Goal: Information Seeking & Learning: Learn about a topic

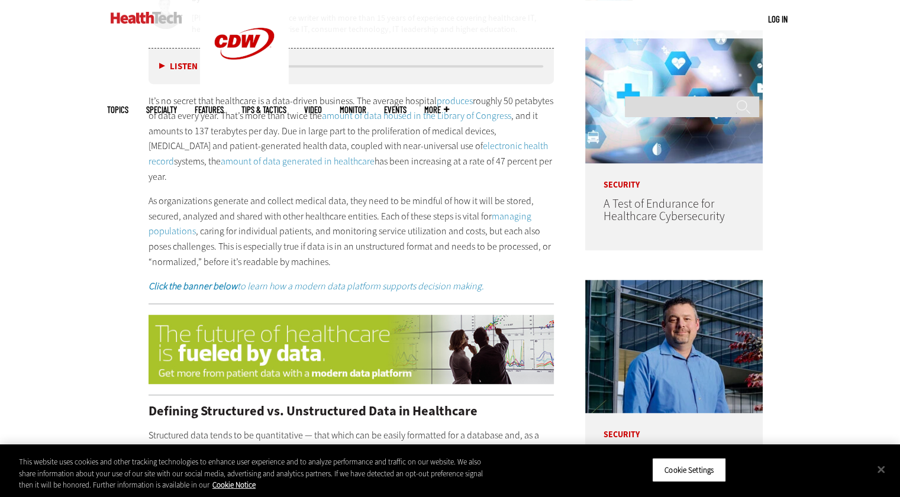
scroll to position [687, 0]
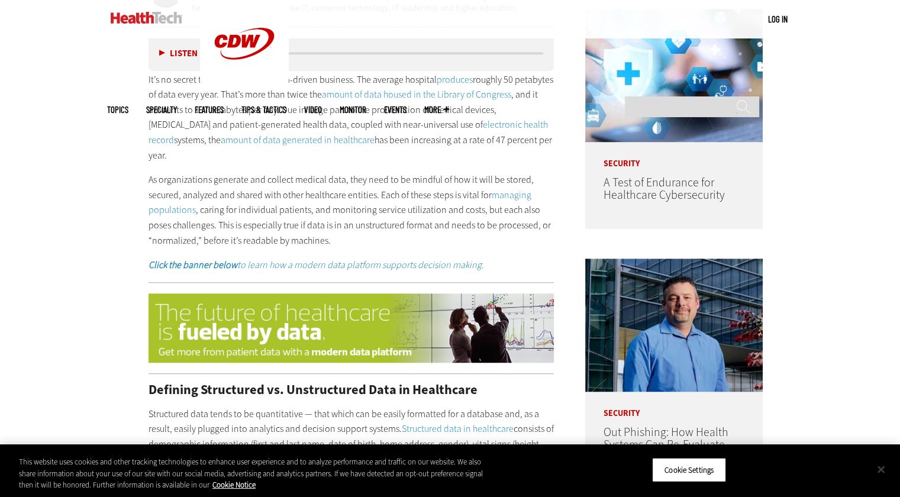
click at [881, 474] on button "Close" at bounding box center [881, 469] width 26 height 26
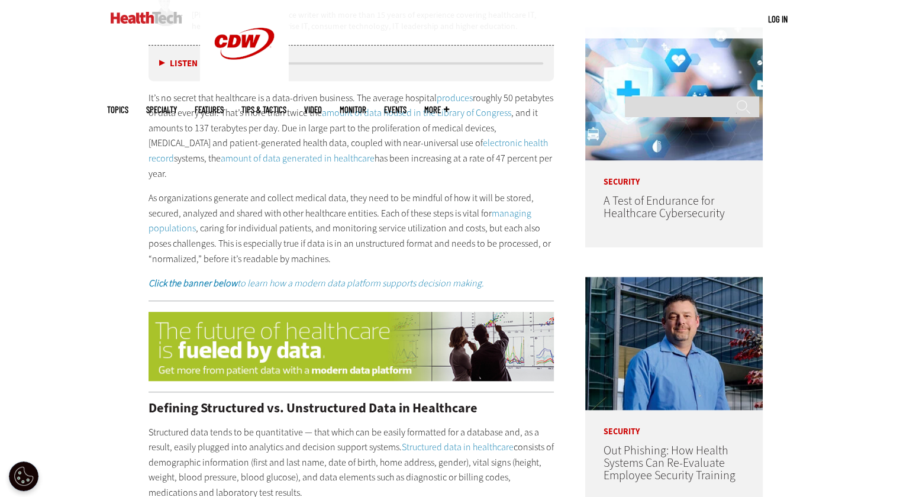
scroll to position [588, 0]
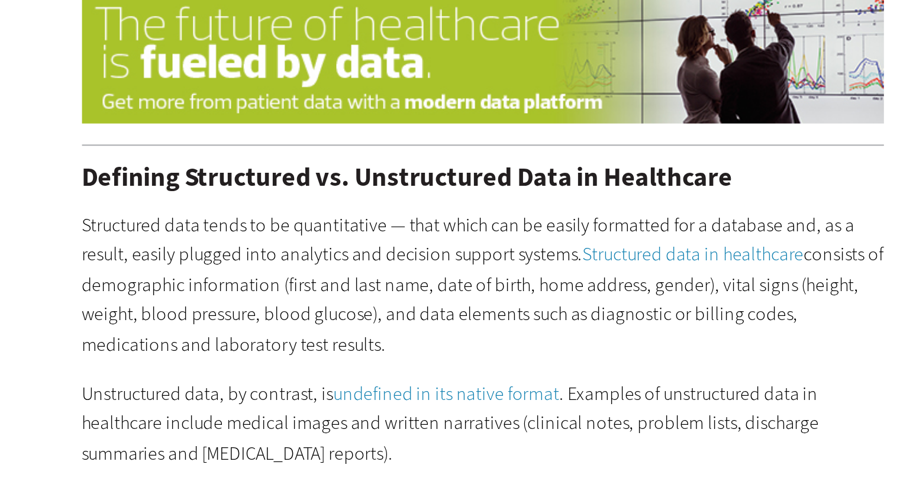
scroll to position [787, 0]
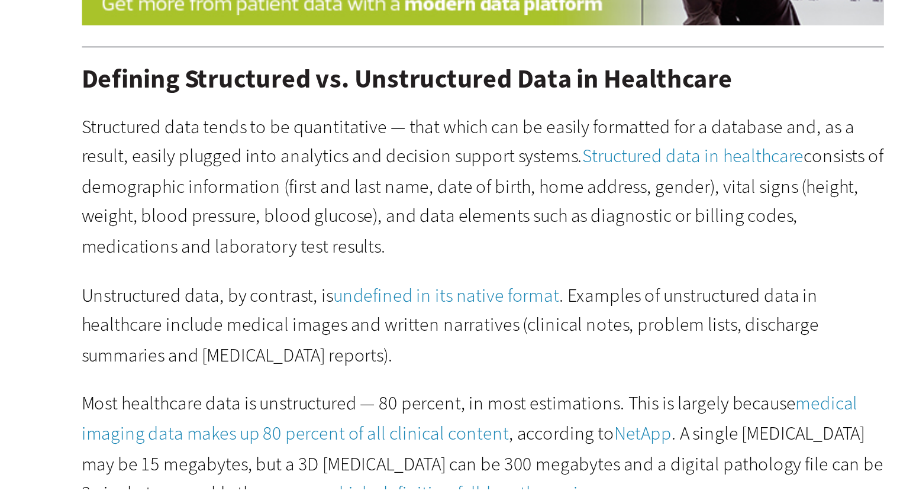
click at [207, 403] on p "Unstructured data, by contrast, is undefined in its native format . Examples of…" at bounding box center [352, 415] width 406 height 46
click at [318, 403] on p "Unstructured data, by contrast, is undefined in its native format . Examples of…" at bounding box center [352, 415] width 406 height 46
click at [205, 392] on p "Unstructured data, by contrast, is undefined in its native format . Examples of…" at bounding box center [352, 415] width 406 height 46
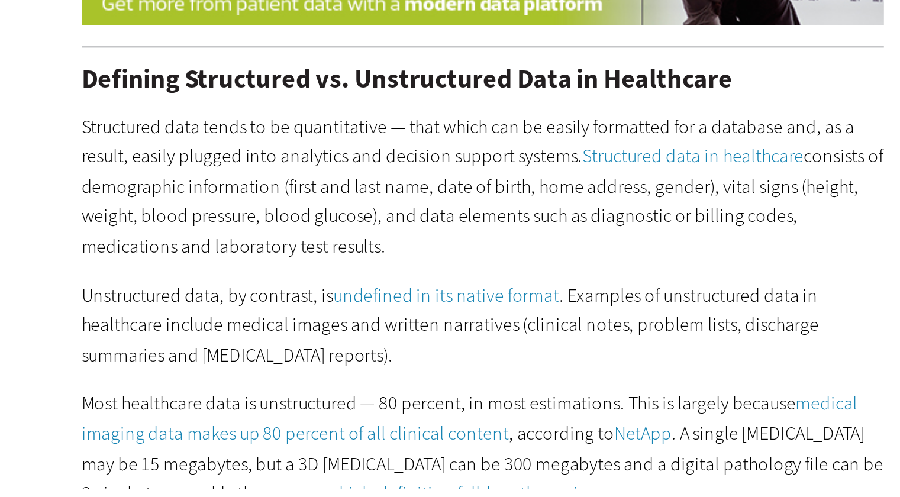
click at [214, 392] on p "Unstructured data, by contrast, is undefined in its native format . Examples of…" at bounding box center [352, 415] width 406 height 46
click at [329, 446] on p "Most healthcare data is unstructured — 80 percent, in most estimations. This is…" at bounding box center [352, 476] width 406 height 60
click at [237, 405] on p "Unstructured data, by contrast, is undefined in its native format . Examples of…" at bounding box center [352, 415] width 406 height 46
click at [199, 392] on p "Unstructured data, by contrast, is undefined in its native format . Examples of…" at bounding box center [352, 415] width 406 height 46
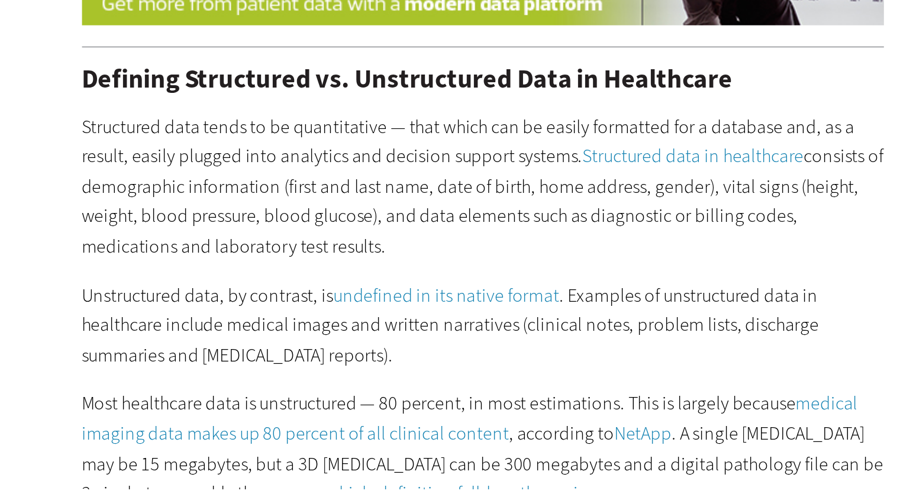
click at [369, 446] on p "Most healthcare data is unstructured — 80 percent, in most estimations. This is…" at bounding box center [352, 476] width 406 height 60
click at [313, 410] on p "Unstructured data, by contrast, is undefined in its native format . Examples of…" at bounding box center [352, 415] width 406 height 46
click at [252, 356] on p "Structured data tends to be quantitative — that which can be easily formatted f…" at bounding box center [352, 345] width 406 height 76
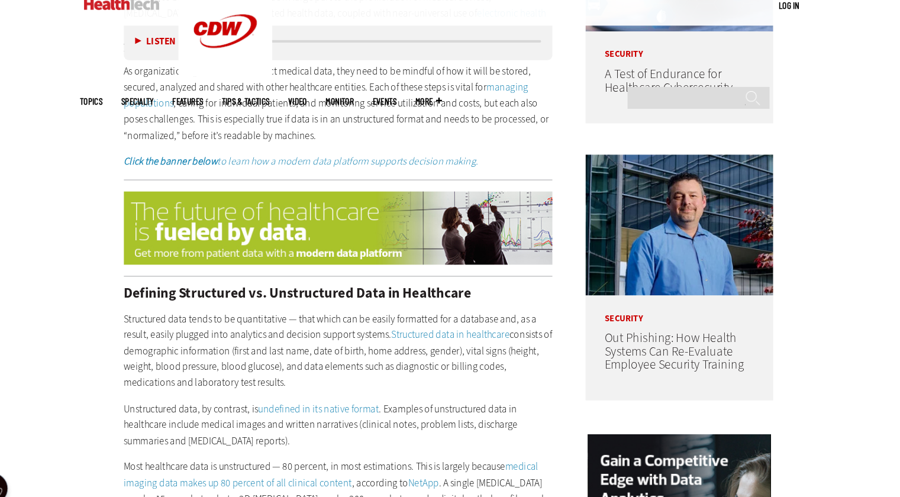
scroll to position [785, 0]
